Goal: Obtain resource: Download file/media

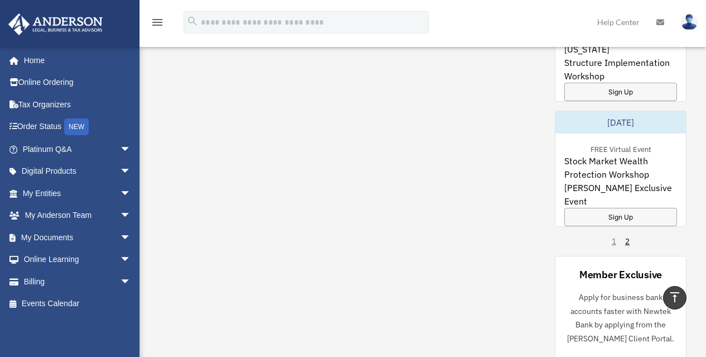
scroll to position [967, 0]
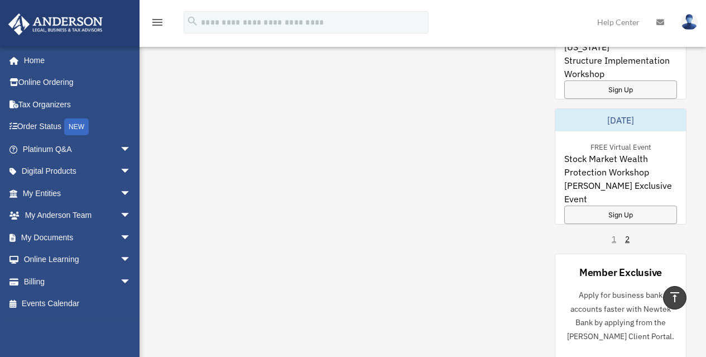
click at [444, 290] on div "My Questions All Submitted Answered Closed Normal Expedited Platinum Document R…" at bounding box center [423, 55] width 528 height 644
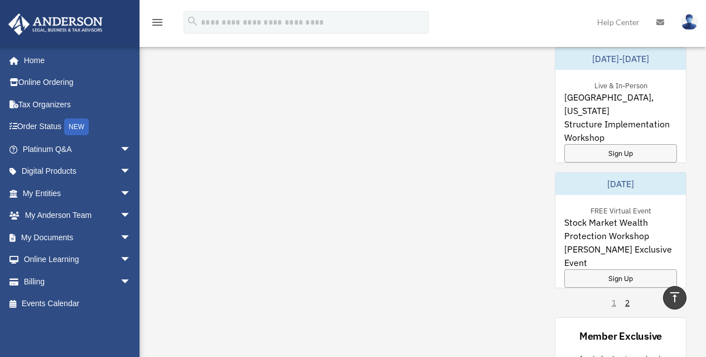
scroll to position [900, 0]
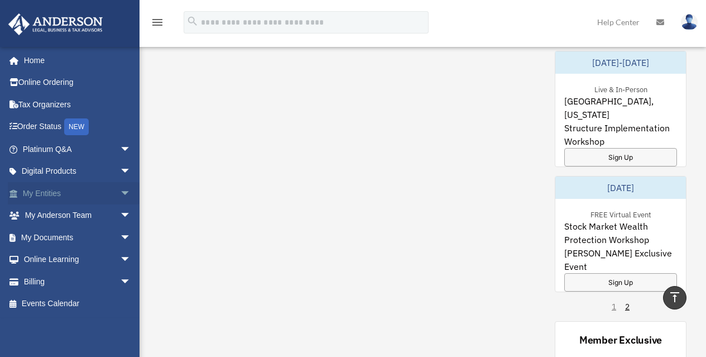
click at [47, 195] on link "My Entities arrow_drop_down" at bounding box center [78, 193] width 140 height 22
click at [44, 234] on link "My Documents arrow_drop_down" at bounding box center [78, 237] width 140 height 22
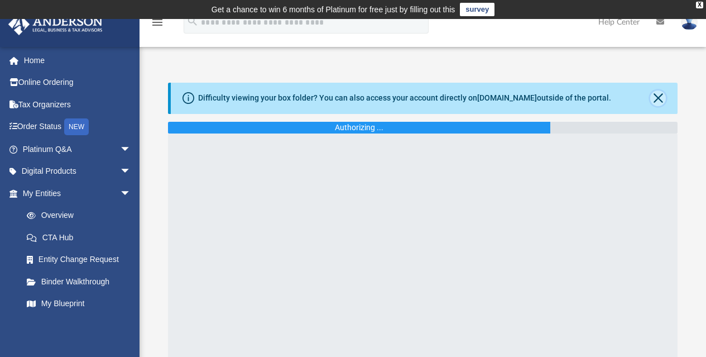
click at [659, 95] on button "Close" at bounding box center [658, 98] width 16 height 16
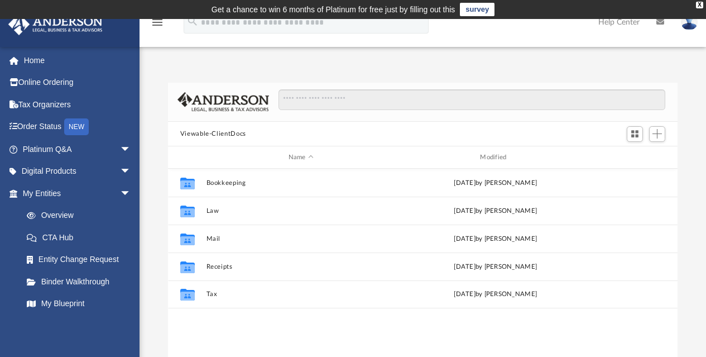
scroll to position [245, 501]
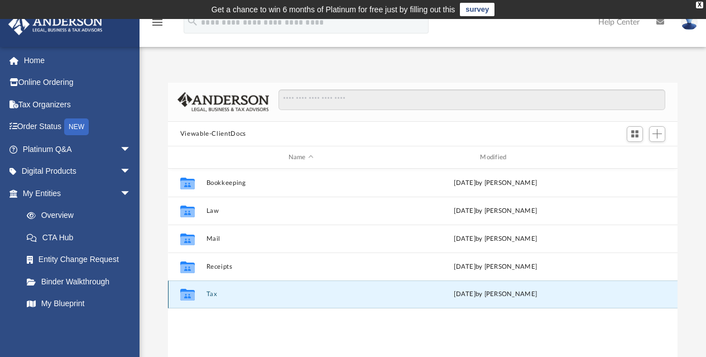
click at [215, 297] on button "Tax" at bounding box center [301, 294] width 190 height 7
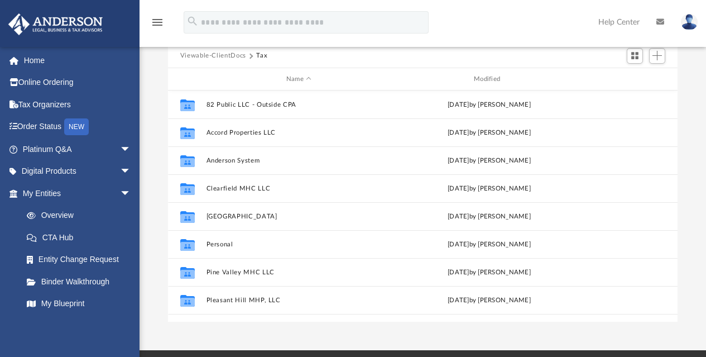
scroll to position [78, 0]
click at [290, 328] on div "App [EMAIL_ADDRESS][DOMAIN_NAME] Sign Out [EMAIL_ADDRESS][DOMAIN_NAME] Home Onl…" at bounding box center [353, 145] width 706 height 409
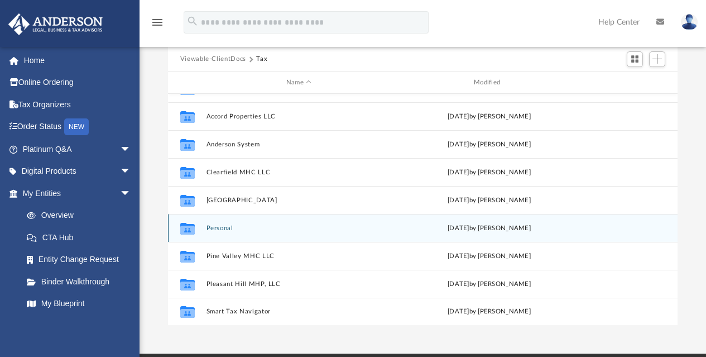
scroll to position [97, 0]
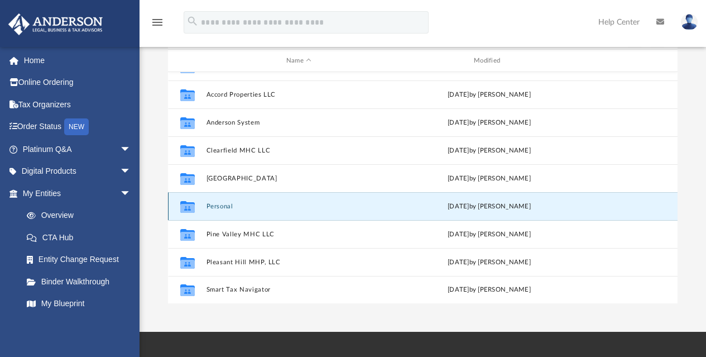
click at [222, 207] on button "Personal" at bounding box center [298, 206] width 185 height 7
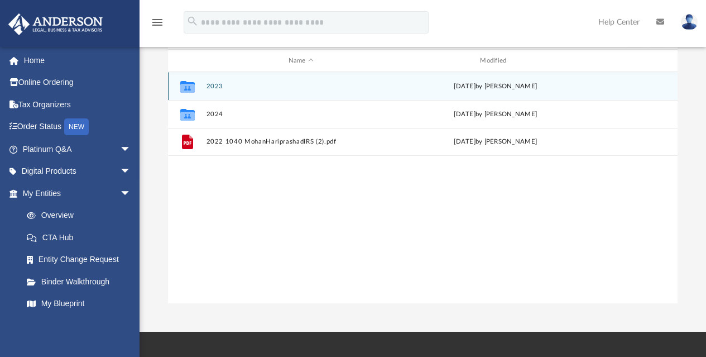
scroll to position [0, 0]
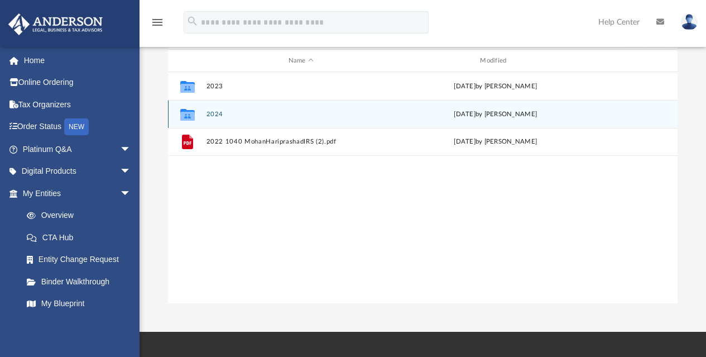
click at [214, 111] on button "2024" at bounding box center [301, 114] width 190 height 7
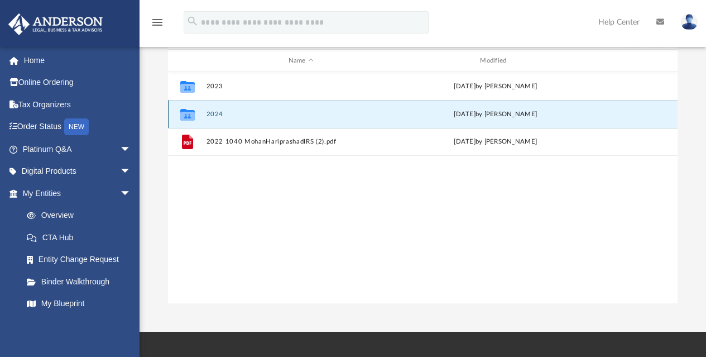
click at [214, 111] on button "2024" at bounding box center [301, 114] width 190 height 7
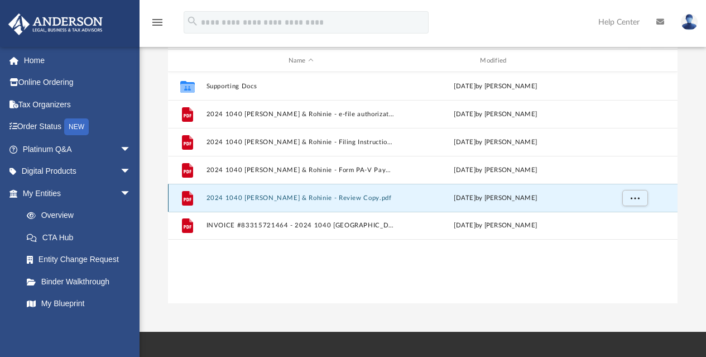
click at [292, 196] on button "2024 1040 [PERSON_NAME] & Rohinie - Review Copy.pdf" at bounding box center [301, 197] width 190 height 7
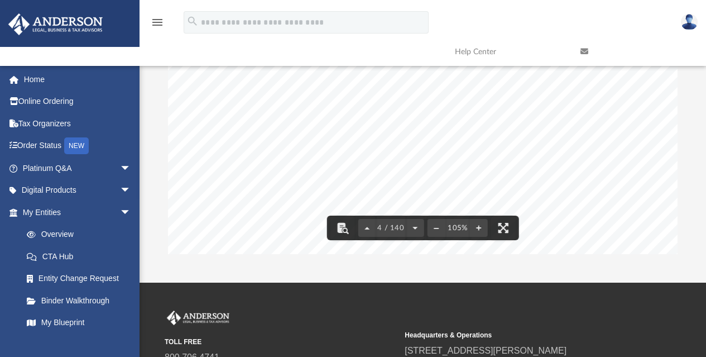
scroll to position [1872, 0]
drag, startPoint x: 675, startPoint y: 244, endPoint x: 694, endPoint y: 201, distance: 47.5
click at [694, 201] on div "Difficulty viewing your box folder? You can also access your account directly o…" at bounding box center [423, 96] width 567 height 318
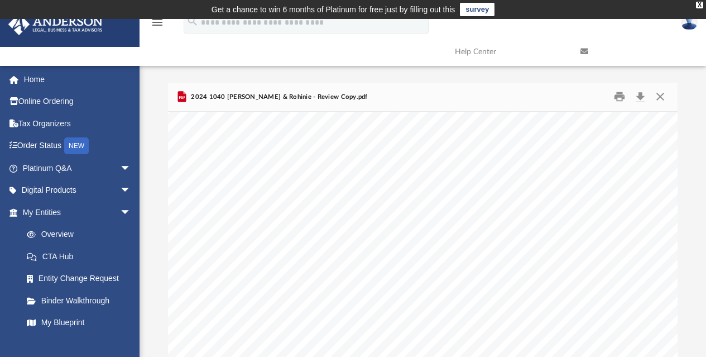
scroll to position [26504, 112]
click at [545, 90] on div "2024 1040 [PERSON_NAME] & Rohinie - Review Copy.pdf" at bounding box center [423, 98] width 510 height 30
